Goal: Task Accomplishment & Management: Use online tool/utility

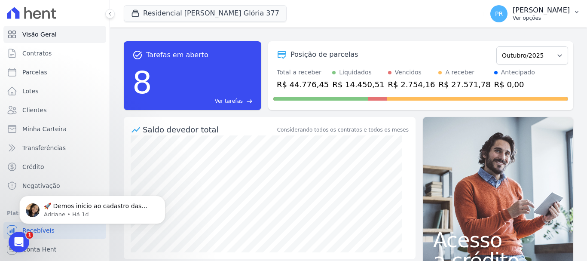
click at [544, 20] on p "Ver opções" at bounding box center [541, 18] width 57 height 7
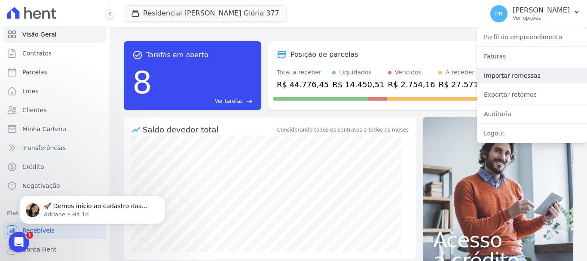
click at [516, 74] on link "Importar remessas" at bounding box center [532, 75] width 110 height 15
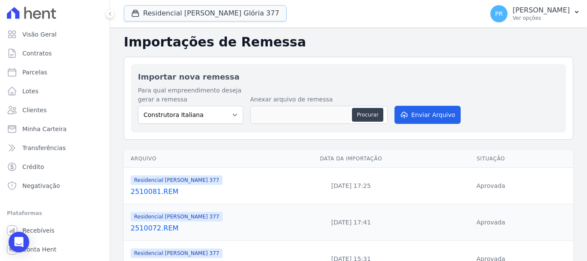
click at [217, 16] on button "Residencial [PERSON_NAME] Glória 377" at bounding box center [205, 13] width 163 height 16
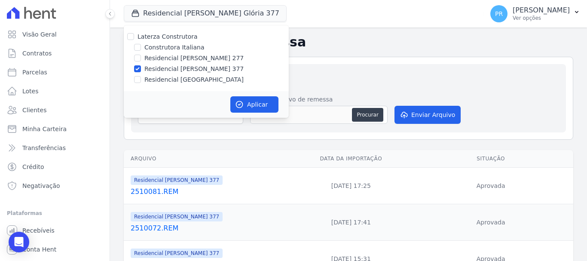
click at [160, 37] on label "Laterza Construtora" at bounding box center [168, 36] width 60 height 7
click at [134, 37] on input "Laterza Construtora" at bounding box center [130, 36] width 7 height 7
checkbox input "true"
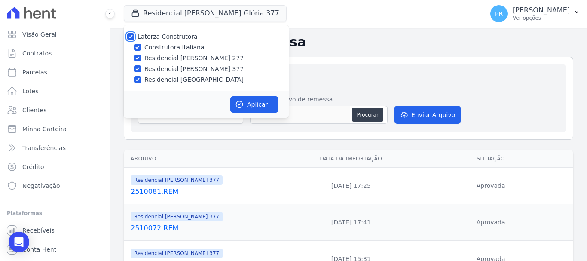
checkbox input "true"
click at [163, 37] on label "Laterza Construtora" at bounding box center [168, 36] width 60 height 7
click at [134, 37] on input "Laterza Construtora" at bounding box center [130, 36] width 7 height 7
checkbox input "false"
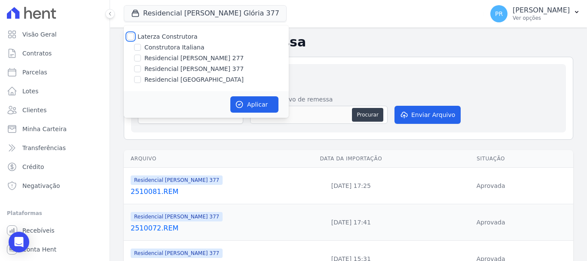
checkbox input "false"
click at [172, 45] on label "Construtora Italiana" at bounding box center [174, 47] width 60 height 9
click at [141, 45] on input "Construtora Italiana" at bounding box center [137, 47] width 7 height 7
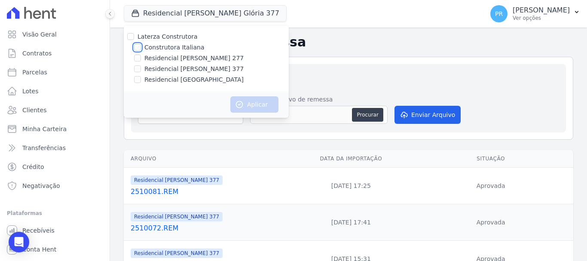
checkbox input "true"
click at [248, 97] on button "Aplicar" at bounding box center [255, 104] width 48 height 16
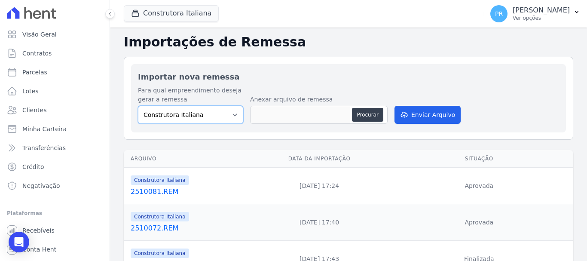
click at [224, 115] on select "Construtora Italiana Residencial Maria da Glória 277 Residencial Maria da Glóri…" at bounding box center [190, 115] width 105 height 18
click at [368, 112] on button "Procurar" at bounding box center [367, 115] width 31 height 14
type input "2510091.REM"
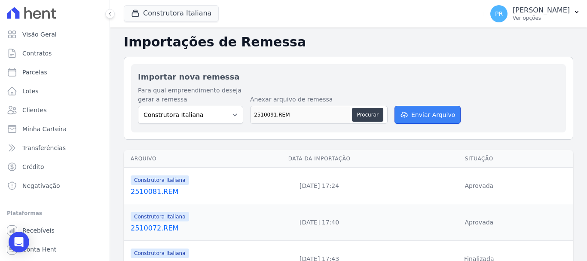
click at [433, 111] on button "Enviar Arquivo" at bounding box center [428, 115] width 66 height 18
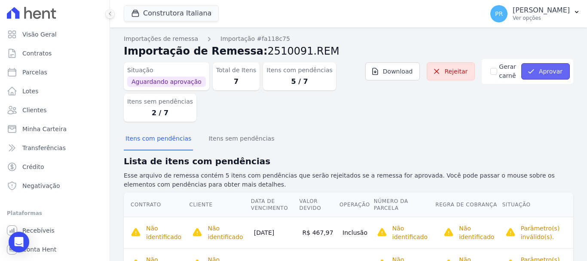
click at [538, 72] on button "Aprovar" at bounding box center [546, 71] width 49 height 16
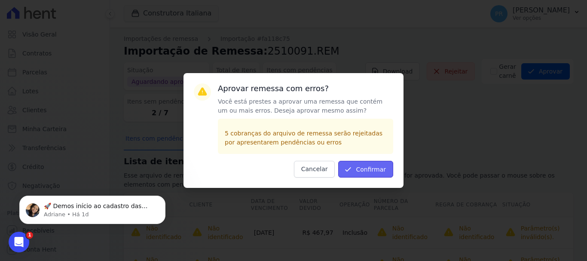
click at [386, 172] on button "Confirmar" at bounding box center [365, 169] width 55 height 17
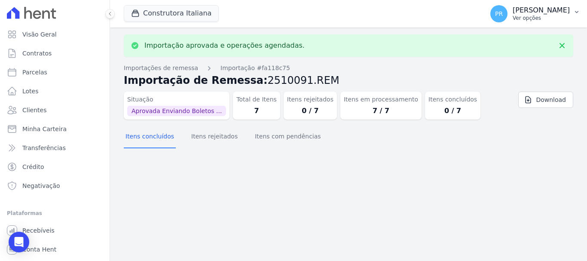
click at [533, 6] on div "PR [PERSON_NAME] Ver opções" at bounding box center [531, 13] width 80 height 17
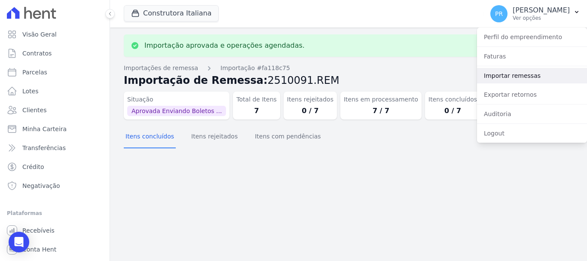
click at [514, 73] on link "Importar remessas" at bounding box center [532, 75] width 110 height 15
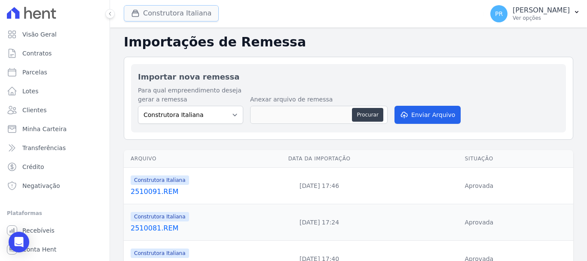
click at [154, 14] on button "Construtora Italiana" at bounding box center [171, 13] width 95 height 16
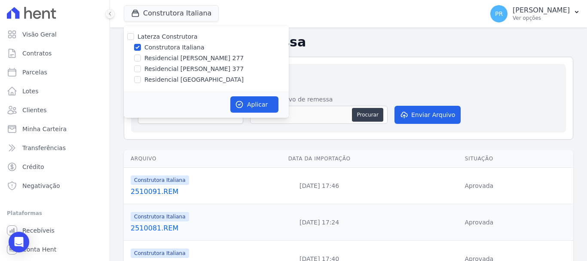
click at [160, 48] on label "Construtora Italiana" at bounding box center [174, 47] width 60 height 9
click at [141, 48] on input "Construtora Italiana" at bounding box center [137, 47] width 7 height 7
checkbox input "false"
drag, startPoint x: 164, startPoint y: 58, endPoint x: 238, endPoint y: 87, distance: 79.5
click at [164, 58] on label "Residencial [PERSON_NAME] 277" at bounding box center [193, 58] width 99 height 9
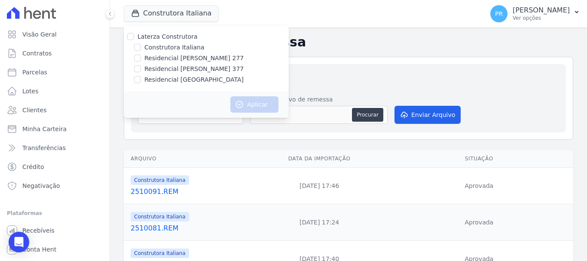
click at [141, 58] on input "Residencial [PERSON_NAME] 277" at bounding box center [137, 58] width 7 height 7
checkbox input "true"
click at [250, 103] on button "Aplicar" at bounding box center [255, 104] width 48 height 16
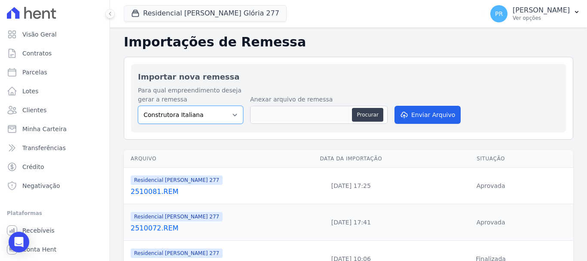
click at [221, 117] on select "Construtora Italiana Residencial [PERSON_NAME] 277 Residencial [PERSON_NAME][ST…" at bounding box center [190, 115] width 105 height 18
select select "7d698934-b935-4dc9-aa46-576f3138731b"
click at [138, 106] on select "Construtora Italiana Residencial [PERSON_NAME] 277 Residencial [PERSON_NAME][ST…" at bounding box center [190, 115] width 105 height 18
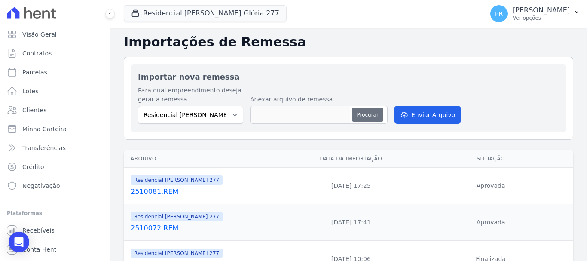
click at [354, 112] on button "Procurar" at bounding box center [367, 115] width 31 height 14
type input "2510091.REM"
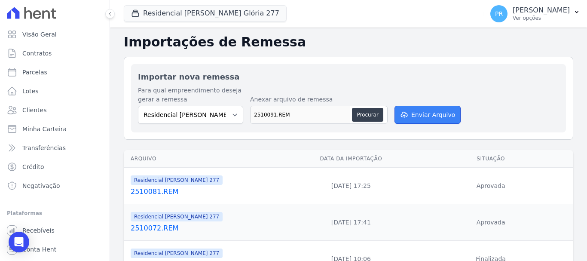
click at [435, 112] on button "Enviar Arquivo" at bounding box center [428, 115] width 66 height 18
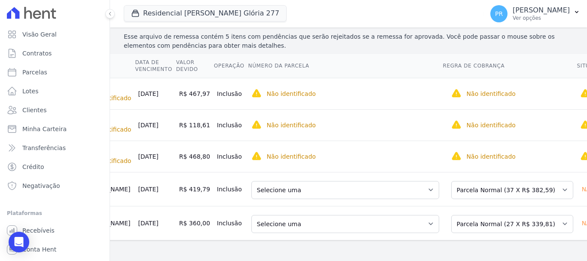
scroll to position [0, 118]
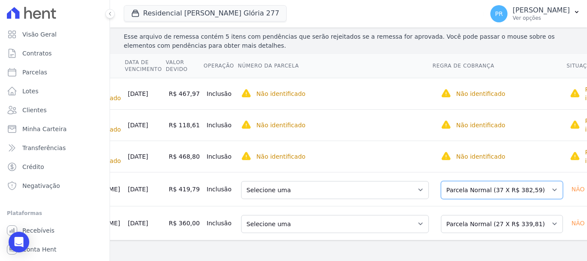
drag, startPoint x: 496, startPoint y: 175, endPoint x: 492, endPoint y: 178, distance: 5.0
click at [496, 181] on select "Selecione uma Nova Parcela Avulsa Parcela Avulsa Existente Parcela Normal (37 X…" at bounding box center [502, 190] width 122 height 18
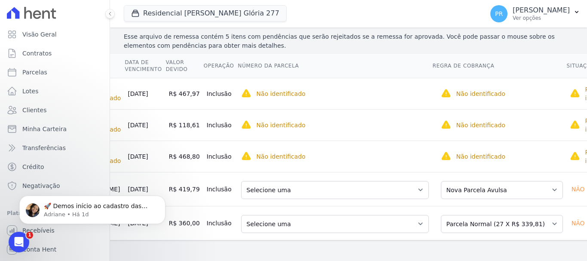
scroll to position [0, 0]
click at [479, 217] on select "Selecione uma Nova Parcela Avulsa Parcela Avulsa Existente Parcela Normal (27 X…" at bounding box center [502, 224] width 122 height 18
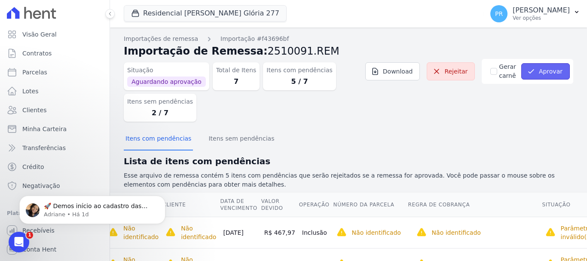
click at [550, 73] on button "Aprovar" at bounding box center [546, 71] width 49 height 16
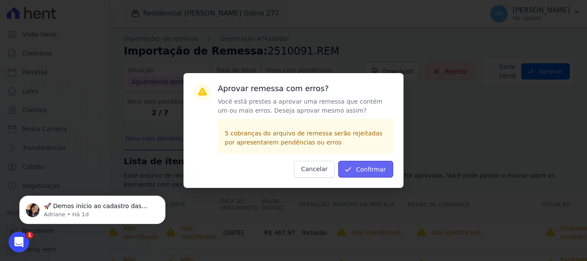
click at [376, 167] on button "Confirmar" at bounding box center [365, 169] width 55 height 17
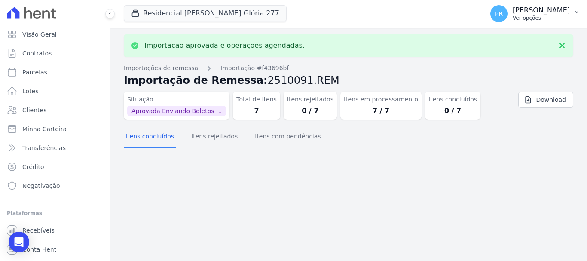
click at [508, 9] on span "PR" at bounding box center [499, 13] width 17 height 17
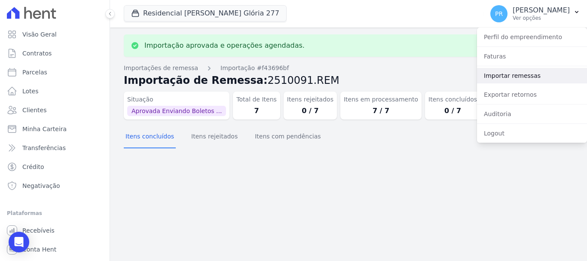
click at [520, 73] on link "Importar remessas" at bounding box center [532, 75] width 110 height 15
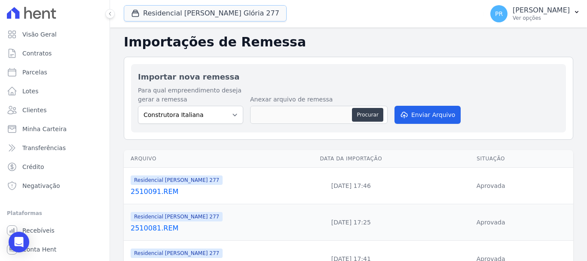
click at [226, 14] on button "Residencial Maria Da Glória 277" at bounding box center [205, 13] width 163 height 16
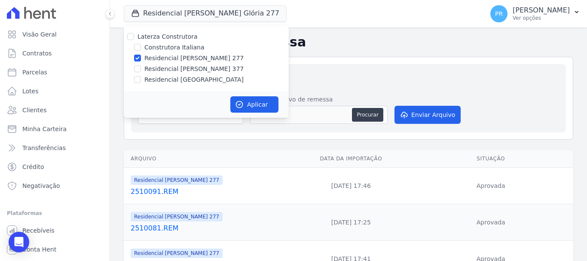
click at [188, 56] on label "Residencial [PERSON_NAME] 277" at bounding box center [193, 58] width 99 height 9
click at [141, 56] on input "Residencial [PERSON_NAME] 277" at bounding box center [137, 58] width 7 height 7
checkbox input "false"
click at [190, 67] on label "Residencial [PERSON_NAME] 377" at bounding box center [193, 69] width 99 height 9
click at [141, 67] on input "Residencial [PERSON_NAME] 377" at bounding box center [137, 68] width 7 height 7
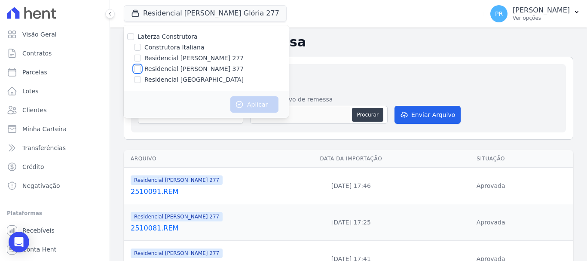
checkbox input "true"
click at [254, 109] on button "Aplicar" at bounding box center [255, 104] width 48 height 16
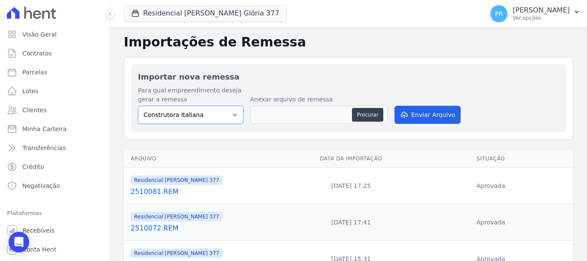
click at [224, 116] on select "Construtora Italiana Residencial Maria da Glória 277 Residencial Maria da Glóri…" at bounding box center [190, 115] width 105 height 18
select select "0cd9190e-dfd9-46e5-afc8-7298ef4c0c2b"
click at [138, 106] on select "Construtora Italiana Residencial Maria da Glória 277 Residencial Maria da Glóri…" at bounding box center [190, 115] width 105 height 18
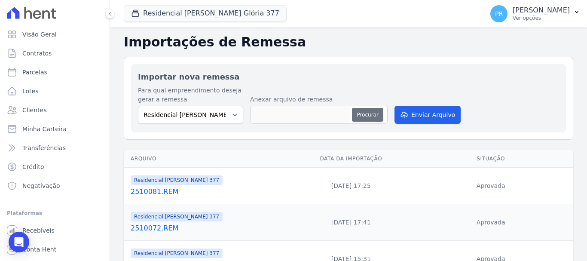
click at [362, 112] on button "Procurar" at bounding box center [367, 115] width 31 height 14
type input "2510091.REM"
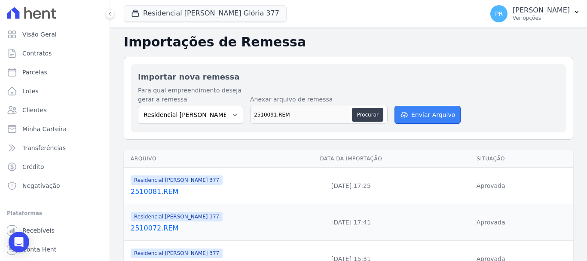
click at [446, 110] on button "Enviar Arquivo" at bounding box center [428, 115] width 66 height 18
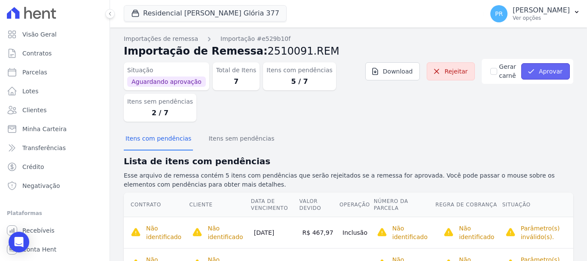
click at [541, 73] on button "Aprovar" at bounding box center [546, 71] width 49 height 16
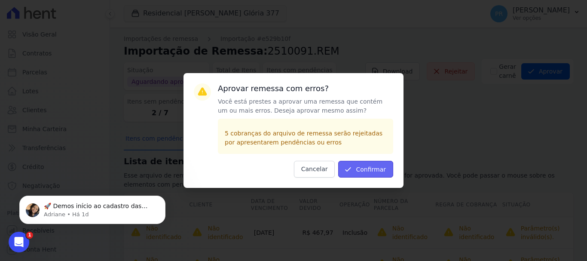
click at [375, 165] on button "Confirmar" at bounding box center [365, 169] width 55 height 17
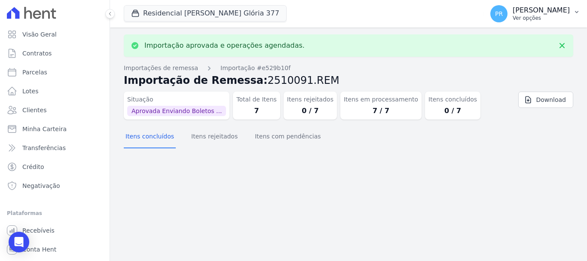
click at [503, 11] on span "PR" at bounding box center [499, 14] width 8 height 6
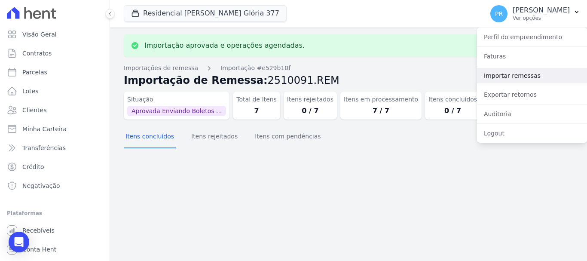
click at [507, 76] on link "Importar remessas" at bounding box center [532, 75] width 110 height 15
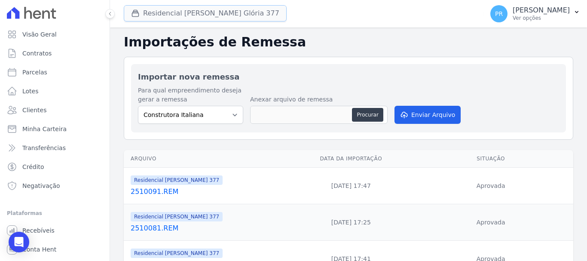
click at [221, 13] on button "Residencial [PERSON_NAME] Glória 377" at bounding box center [205, 13] width 163 height 16
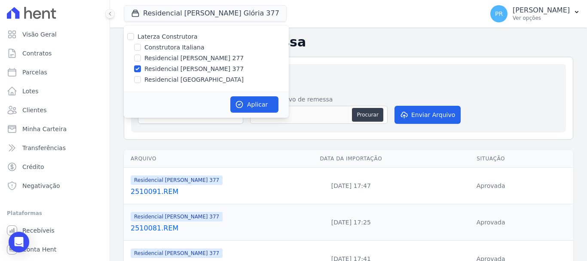
click at [173, 67] on label "Residencial [PERSON_NAME] 377" at bounding box center [193, 69] width 99 height 9
click at [141, 67] on input "Residencial [PERSON_NAME] 377" at bounding box center [137, 68] width 7 height 7
checkbox input "false"
click at [170, 80] on label "Residencial [GEOGRAPHIC_DATA]" at bounding box center [193, 79] width 99 height 9
click at [141, 80] on input "Residencial [GEOGRAPHIC_DATA]" at bounding box center [137, 79] width 7 height 7
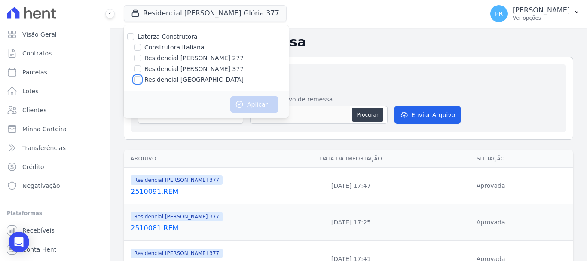
checkbox input "true"
click at [268, 100] on button "Aplicar" at bounding box center [255, 104] width 48 height 16
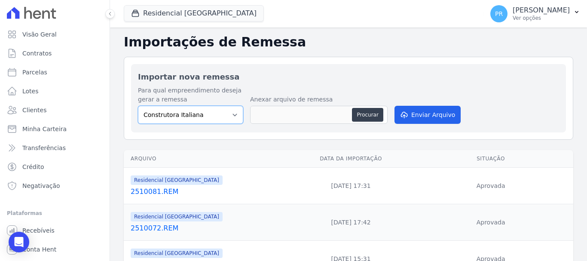
click at [198, 115] on select "Construtora Italiana Residencial [PERSON_NAME] 277 Residencial [PERSON_NAME][ST…" at bounding box center [190, 115] width 105 height 18
select select "6440c0a1-232b-4aa1-adfe-88cb95fffe46"
click at [138, 106] on select "Construtora Italiana Residencial [PERSON_NAME] 277 Residencial [PERSON_NAME][ST…" at bounding box center [190, 115] width 105 height 18
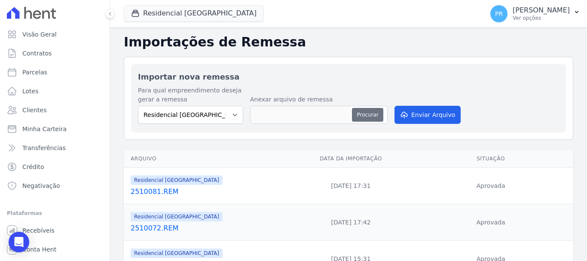
click at [379, 108] on button "Procurar" at bounding box center [367, 115] width 31 height 14
type input "2510091.REM"
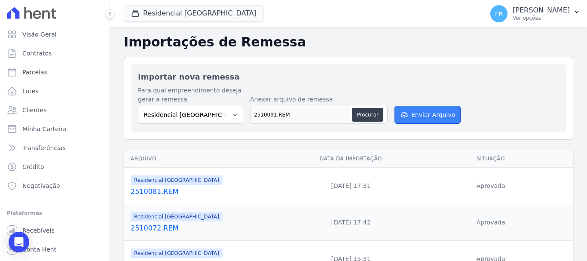
click at [442, 113] on button "Enviar Arquivo" at bounding box center [428, 115] width 66 height 18
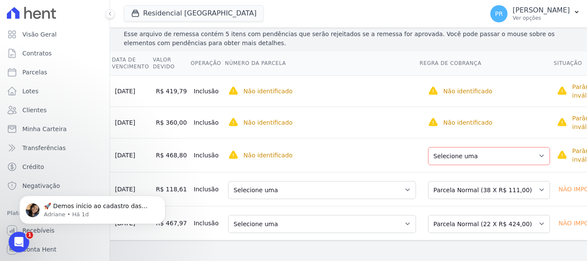
scroll to position [0, 142]
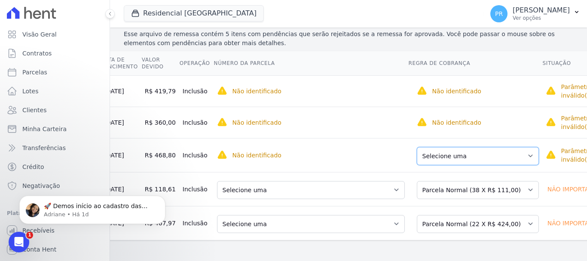
click at [500, 147] on select "Selecione uma Nova Parcela Avulsa Parcela Avulsa Existente Parcela Normal (12 X…" at bounding box center [478, 156] width 122 height 18
click at [481, 181] on select "Selecione uma Nova Parcela Avulsa Parcela Avulsa Existente Parcela Normal (38 X…" at bounding box center [478, 190] width 122 height 18
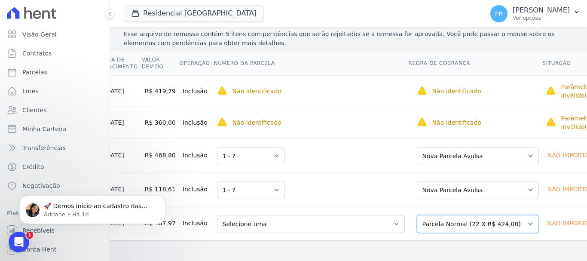
click at [460, 215] on select "Selecione uma Nova Parcela Avulsa Parcela Avulsa Existente Parcela Normal (22 X…" at bounding box center [478, 224] width 122 height 18
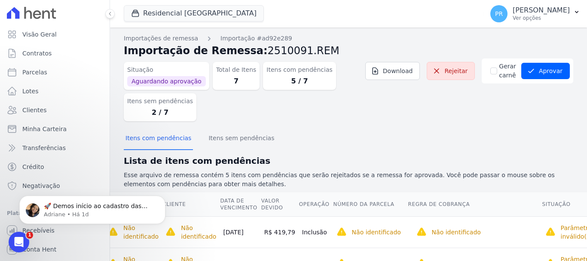
scroll to position [0, 0]
click at [545, 70] on button "Aprovar" at bounding box center [546, 71] width 49 height 16
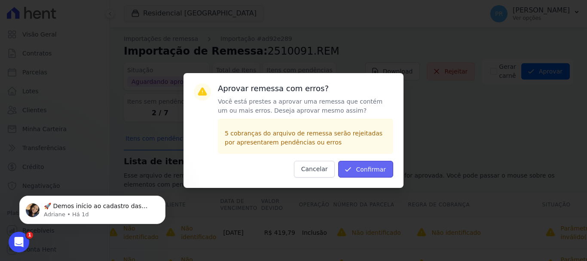
click at [361, 169] on button "Confirmar" at bounding box center [365, 169] width 55 height 17
